Goal: Task Accomplishment & Management: Manage account settings

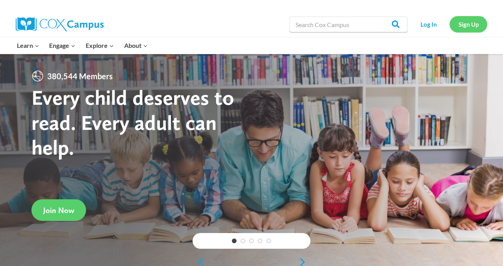
click at [477, 26] on link "Sign Up" at bounding box center [468, 24] width 38 height 16
click at [431, 22] on link "Log In" at bounding box center [428, 24] width 34 height 16
